Goal: Task Accomplishment & Management: Use online tool/utility

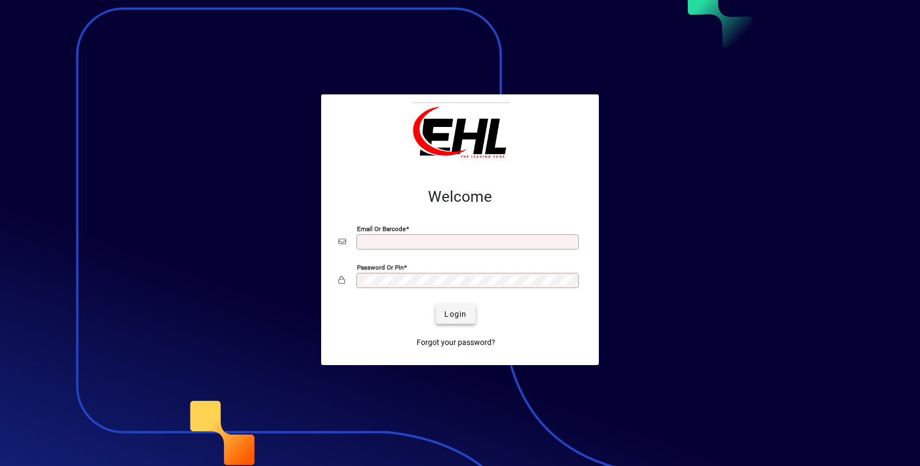
type input "**********"
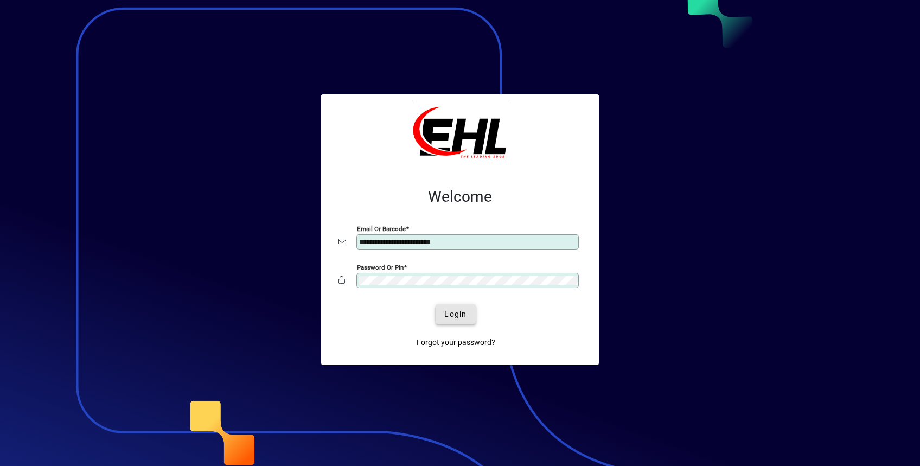
drag, startPoint x: 456, startPoint y: 313, endPoint x: 471, endPoint y: 325, distance: 19.2
click at [457, 313] on span "Login" at bounding box center [455, 314] width 22 height 11
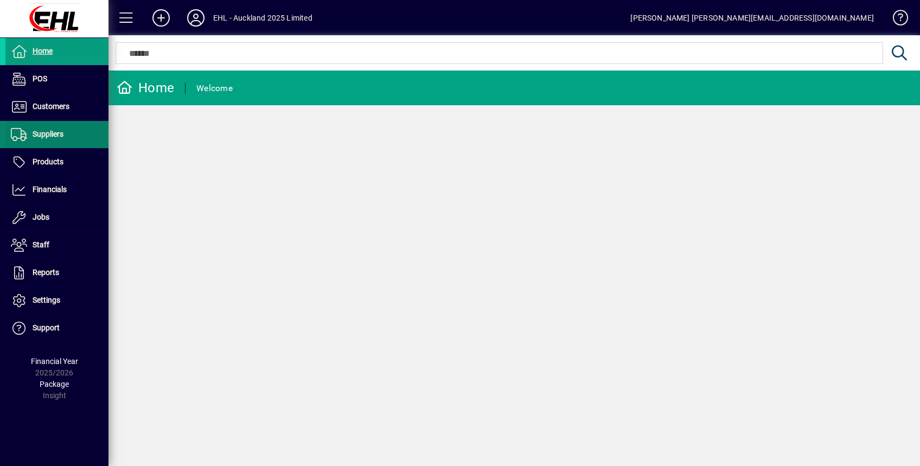
click at [56, 138] on span "Suppliers" at bounding box center [48, 134] width 31 height 9
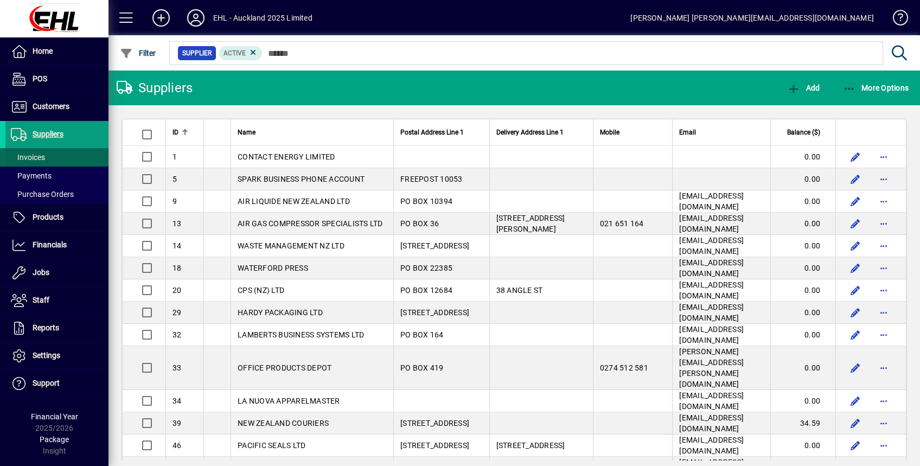
click at [43, 156] on span "Invoices" at bounding box center [28, 157] width 34 height 9
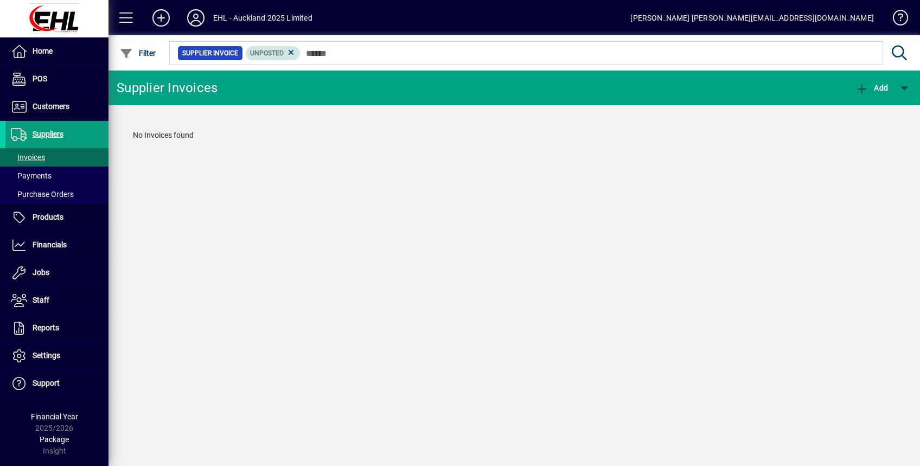
click at [285, 49] on span "Unposted" at bounding box center [273, 53] width 46 height 11
click at [292, 53] on icon at bounding box center [291, 53] width 10 height 10
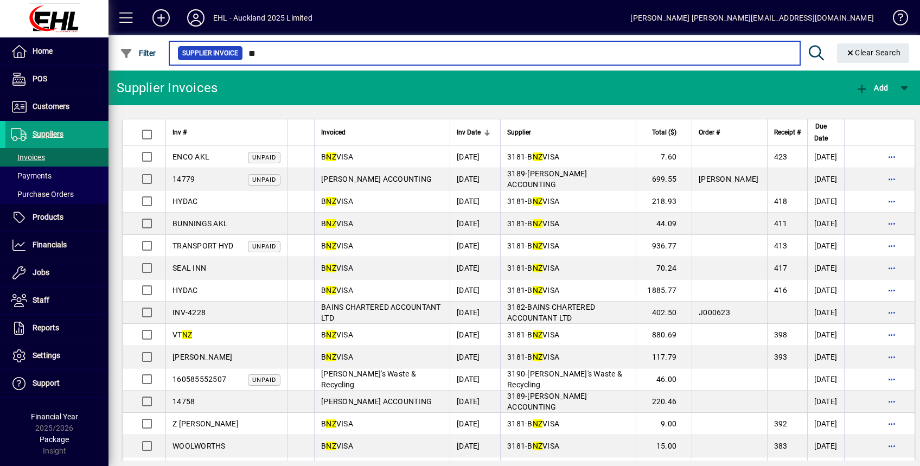
type input "*"
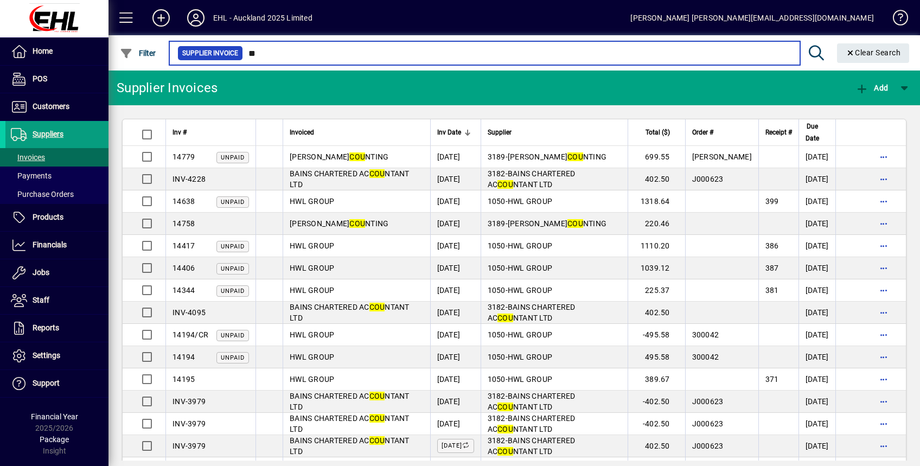
type input "*"
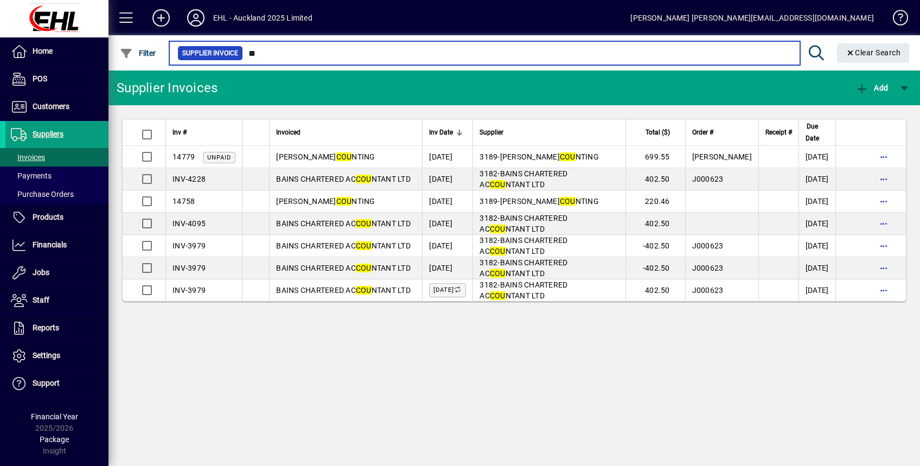
type input "*"
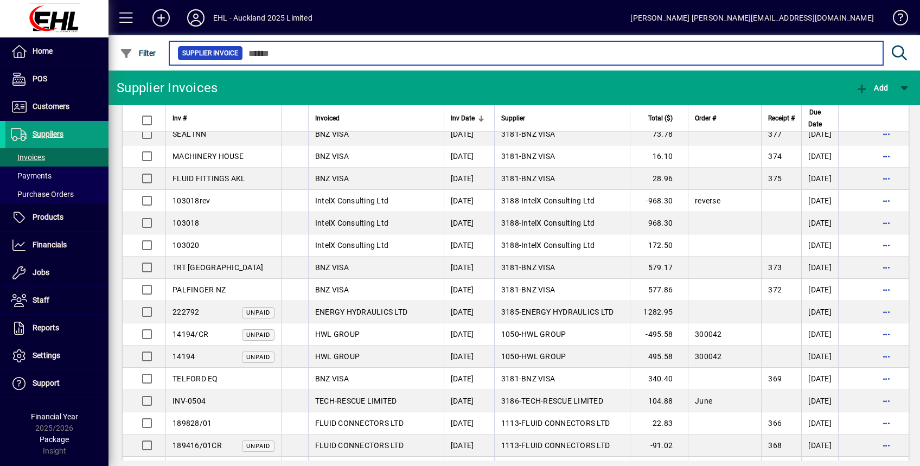
scroll to position [1229, 0]
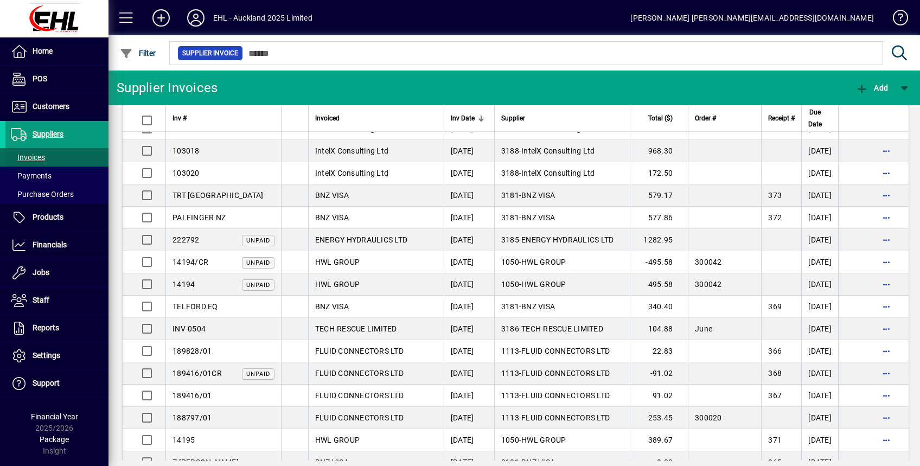
click at [31, 156] on span "Invoices" at bounding box center [28, 157] width 34 height 9
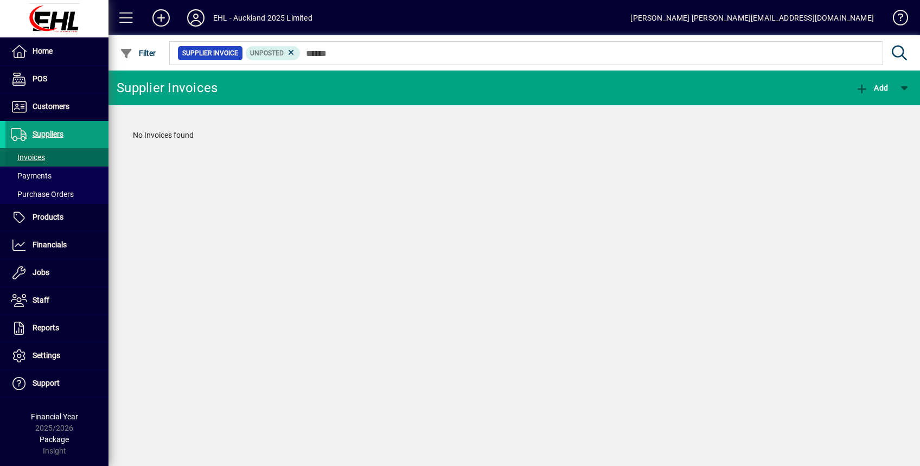
click at [37, 155] on span "Invoices" at bounding box center [28, 157] width 34 height 9
drag, startPoint x: 290, startPoint y: 50, endPoint x: 294, endPoint y: 60, distance: 11.0
click at [290, 51] on icon at bounding box center [291, 53] width 10 height 10
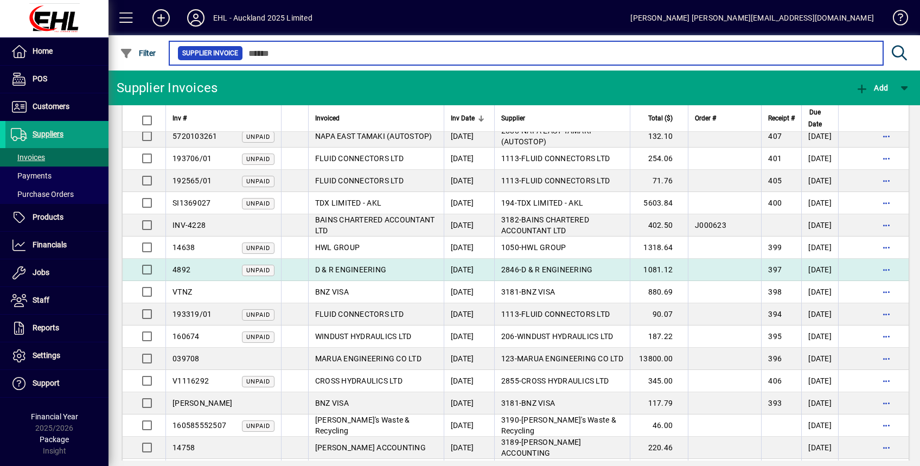
scroll to position [500, 0]
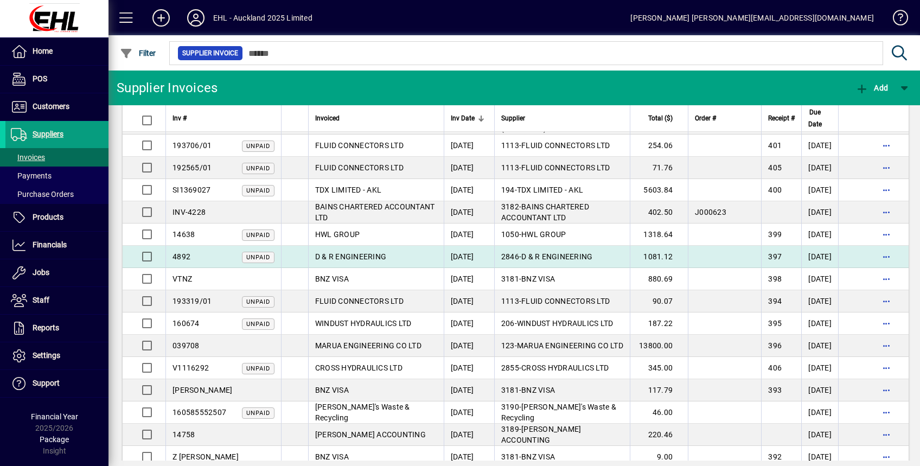
click at [410, 255] on td "D & R ENGINEERING" at bounding box center [376, 257] width 136 height 22
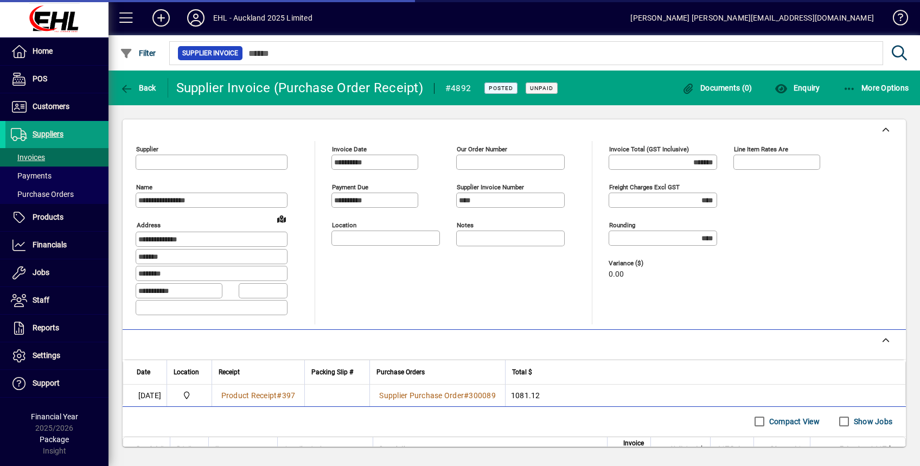
type input "**********"
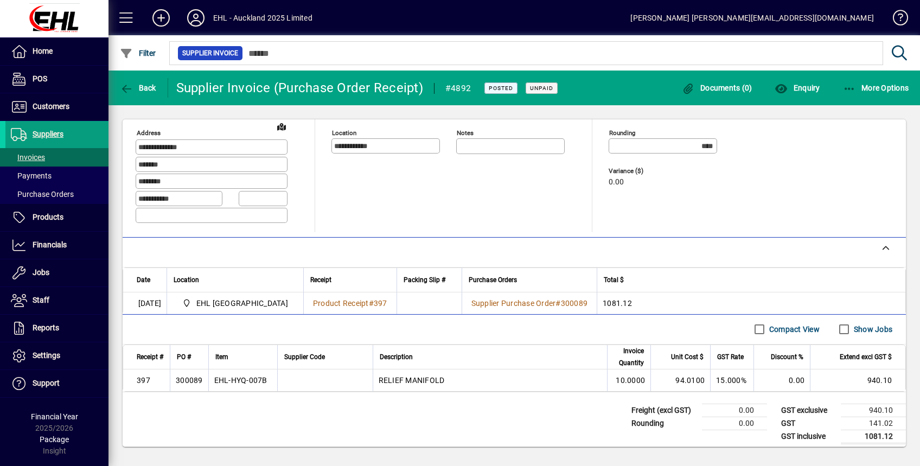
scroll to position [96, 0]
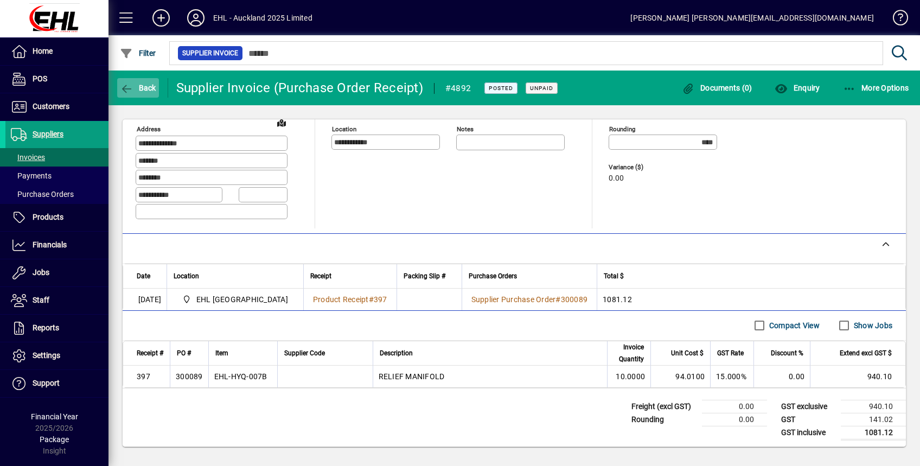
click at [148, 93] on span "button" at bounding box center [138, 88] width 42 height 26
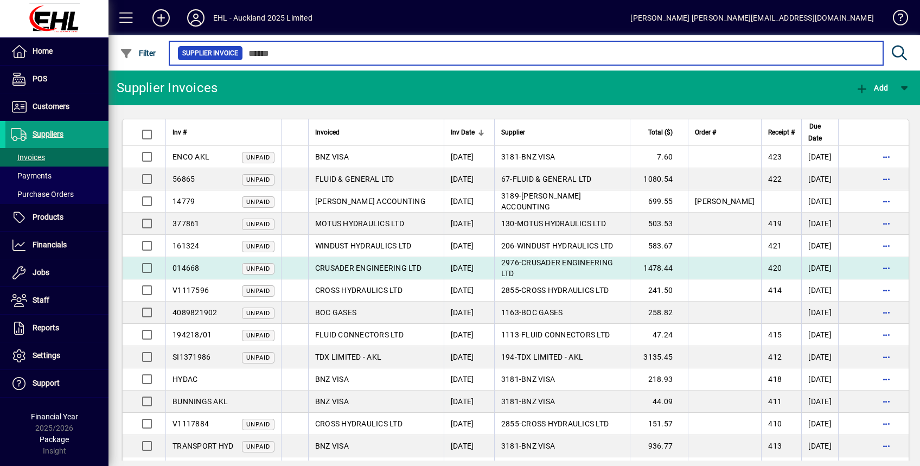
scroll to position [289, 0]
